Goal: Transaction & Acquisition: Subscribe to service/newsletter

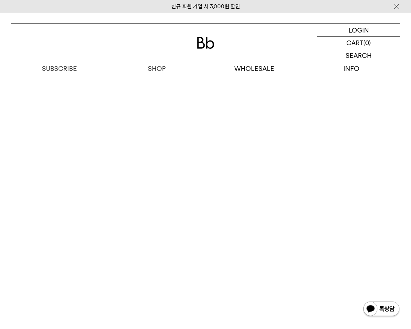
scroll to position [1158, 0]
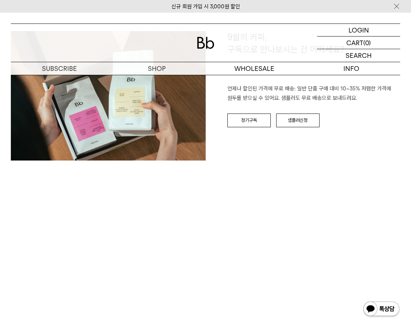
scroll to position [1122, 0]
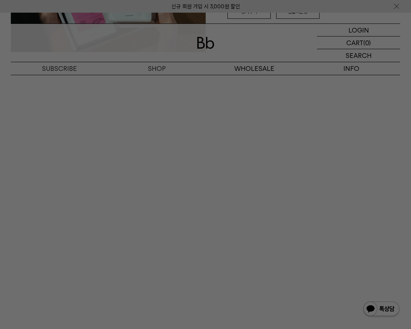
click at [223, 107] on div at bounding box center [205, 164] width 411 height 329
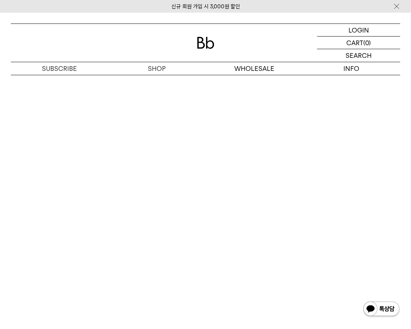
scroll to position [615, 0]
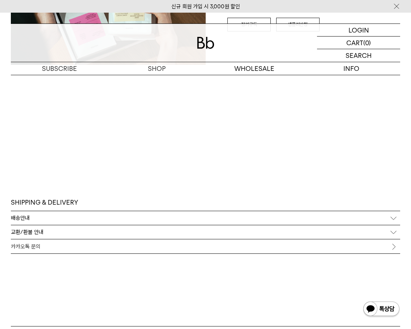
scroll to position [1122, 0]
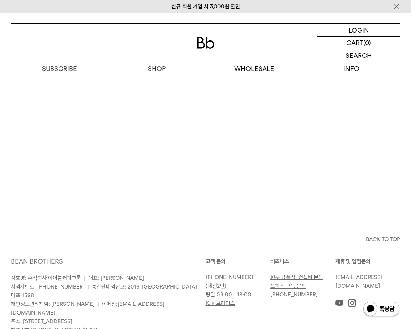
scroll to position [2121, 0]
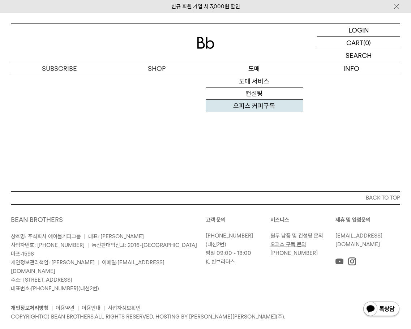
click at [266, 105] on link "오피스 커피구독" at bounding box center [254, 106] width 97 height 12
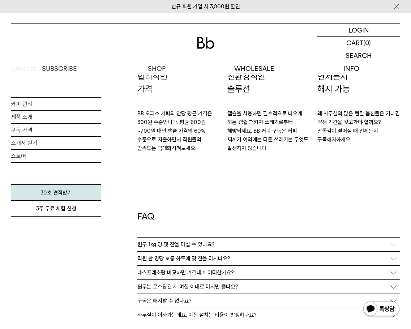
scroll to position [1086, 0]
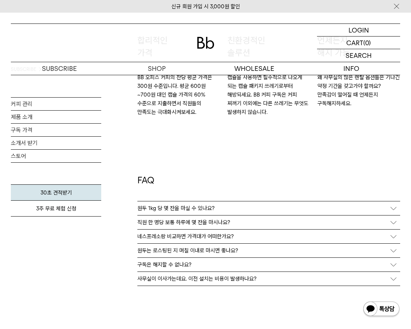
click at [200, 205] on p "원두 1kg 당 몇 잔을 마실 수 있나요?" at bounding box center [176, 208] width 77 height 7
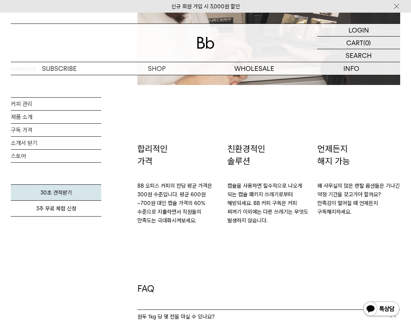
scroll to position [1158, 0]
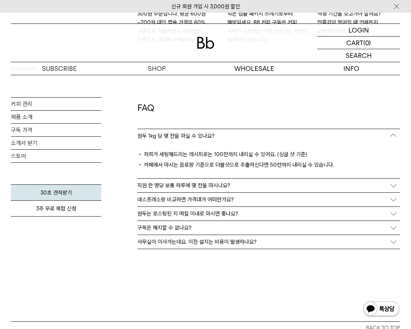
click at [178, 214] on p "원두는 로스팅된 지 며칠 이내로 마시면 좋나요?" at bounding box center [188, 214] width 101 height 7
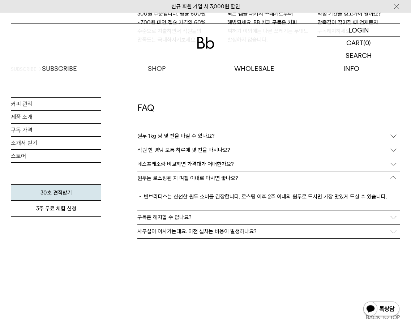
click at [173, 163] on p "네스프레소랑 비교하면 가격대가 어떠한가요?" at bounding box center [186, 164] width 97 height 7
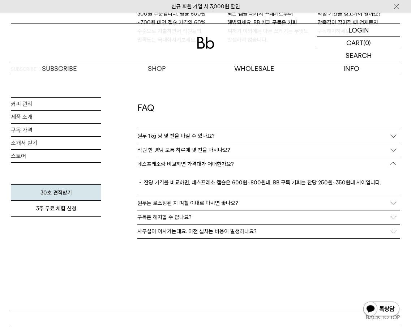
click at [172, 148] on p "직원 한 명당 보통 하루에 몇 잔을 마시나요?" at bounding box center [184, 150] width 93 height 7
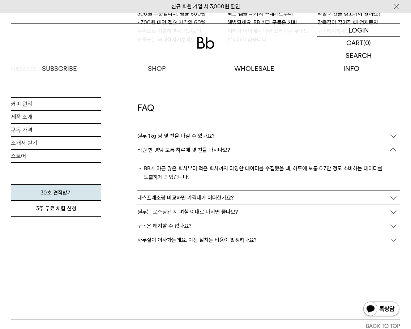
click at [172, 221] on div "구독은 해지할 수 없나요?" at bounding box center [269, 226] width 263 height 14
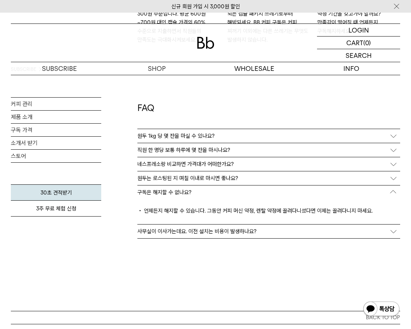
click at [177, 233] on p "사무실이 이사가는데요. 이전 설치는 비용이 발생하나요?" at bounding box center [197, 231] width 119 height 7
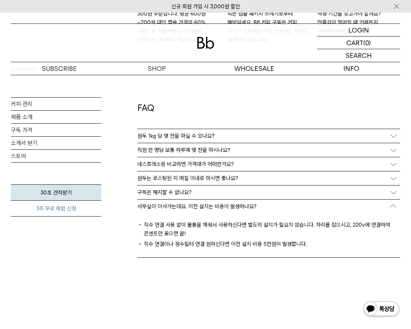
click at [43, 207] on link "3주 무료 체험 신청" at bounding box center [56, 209] width 90 height 16
click at [20, 129] on link "구독 가격" at bounding box center [56, 130] width 90 height 13
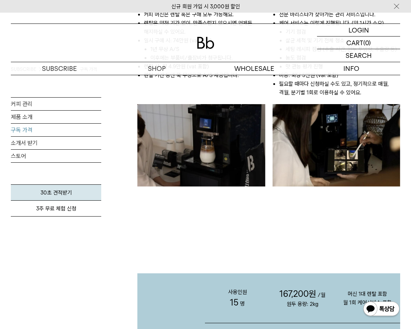
scroll to position [434, 0]
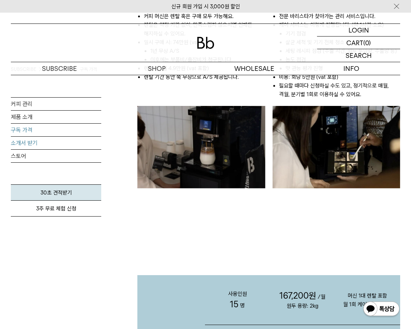
click at [41, 141] on link "소개서 받기" at bounding box center [56, 143] width 90 height 13
